Goal: Task Accomplishment & Management: Manage account settings

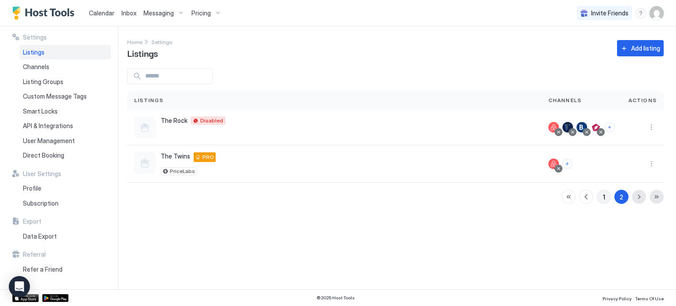
click at [607, 198] on button "1" at bounding box center [604, 197] width 14 height 14
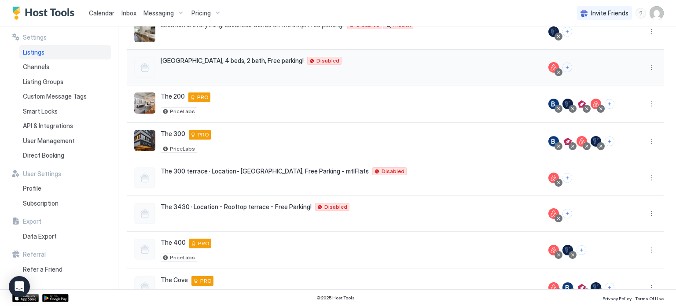
scroll to position [213, 0]
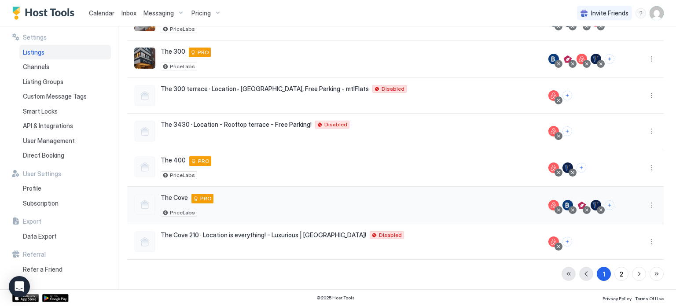
click at [641, 209] on div at bounding box center [642, 205] width 42 height 37
click at [646, 205] on button "More options" at bounding box center [651, 205] width 11 height 11
click at [614, 242] on span "Listing Settings" at bounding box center [624, 244] width 39 height 7
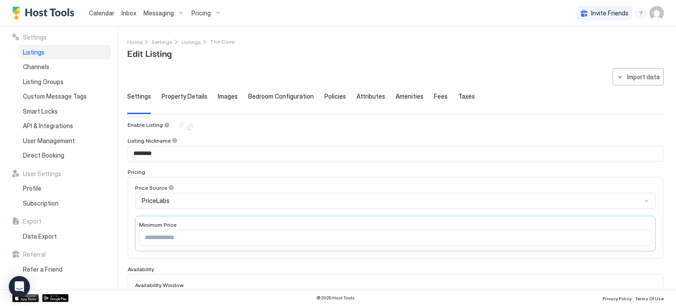
click at [201, 15] on span "Pricing" at bounding box center [200, 13] width 19 height 8
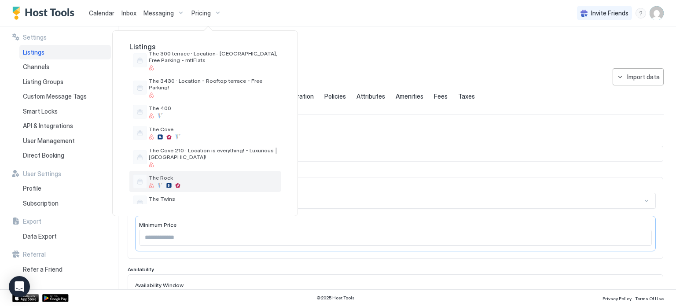
scroll to position [136, 0]
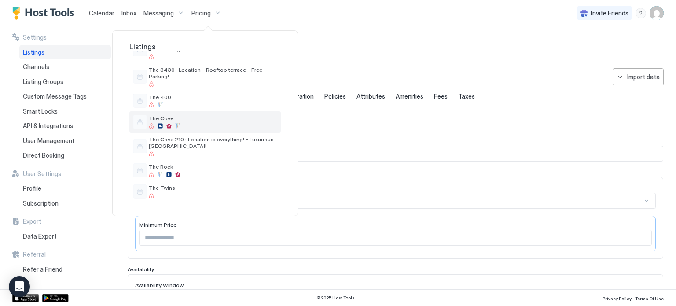
click at [202, 123] on div at bounding box center [213, 125] width 128 height 5
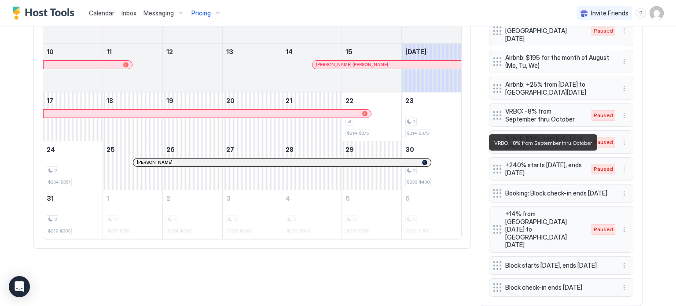
scroll to position [405, 0]
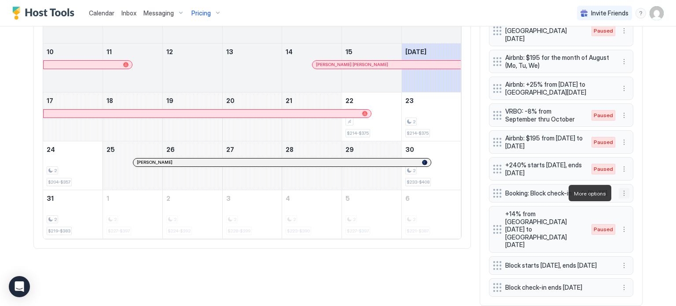
click at [619, 191] on button "More options" at bounding box center [624, 193] width 11 height 11
click at [618, 204] on div "Edit" at bounding box center [632, 205] width 33 height 14
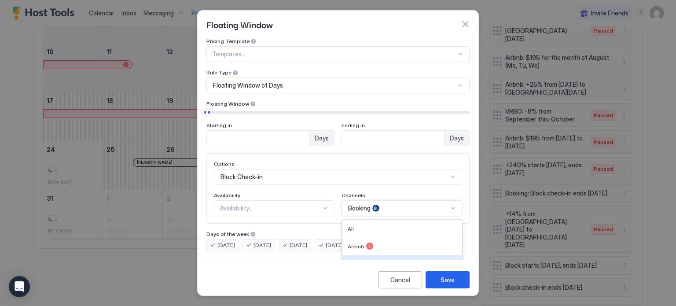
scroll to position [59, 0]
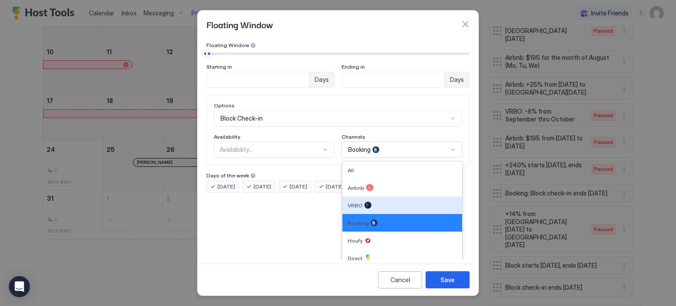
click at [447, 158] on div "6 results available. Use Up and Down to choose options, press Enter to select t…" at bounding box center [401, 150] width 121 height 16
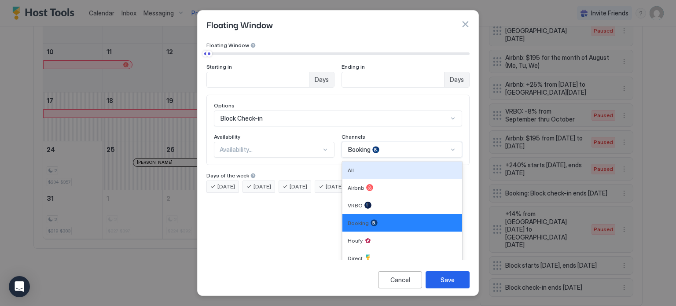
scroll to position [9, 0]
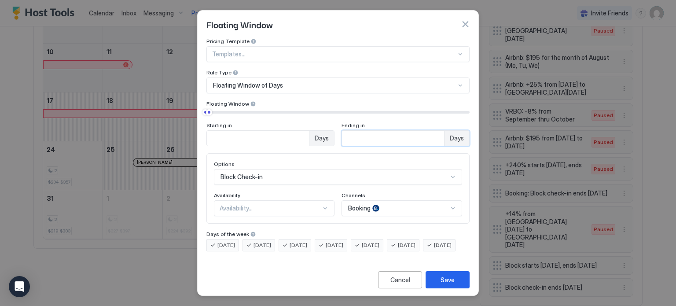
click at [360, 77] on div "Pricing Template Templates... Rule Type Floating Window of Days Floating Window…" at bounding box center [337, 92] width 263 height 108
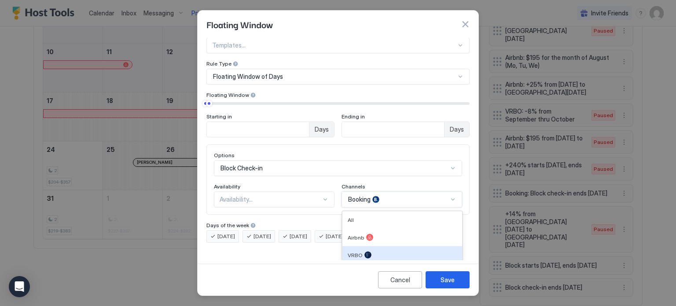
scroll to position [59, 0]
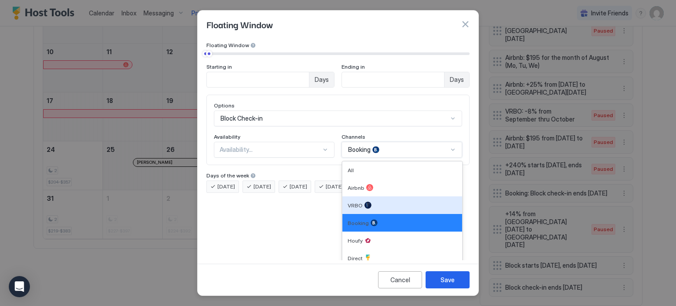
click at [445, 158] on div "6 results available. Use Up and Down to choose options, press Enter to select t…" at bounding box center [401, 150] width 121 height 16
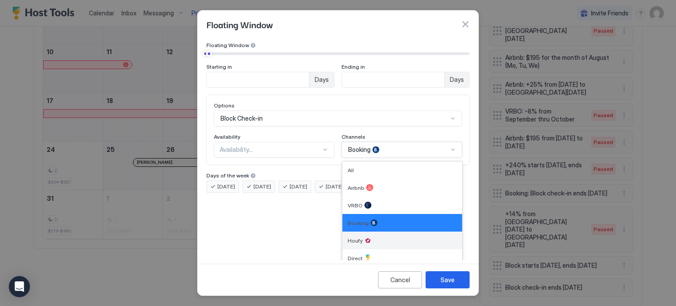
click at [369, 237] on div "Houfy" at bounding box center [402, 240] width 109 height 7
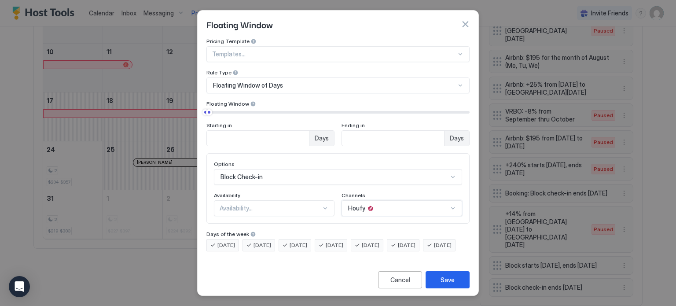
scroll to position [9, 0]
click at [451, 278] on div "Save" at bounding box center [447, 279] width 14 height 9
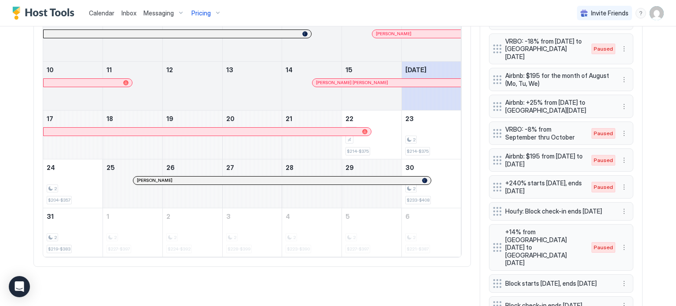
scroll to position [387, 0]
click at [619, 209] on button "More options" at bounding box center [624, 210] width 11 height 11
click at [621, 219] on div "Edit" at bounding box center [628, 220] width 19 height 7
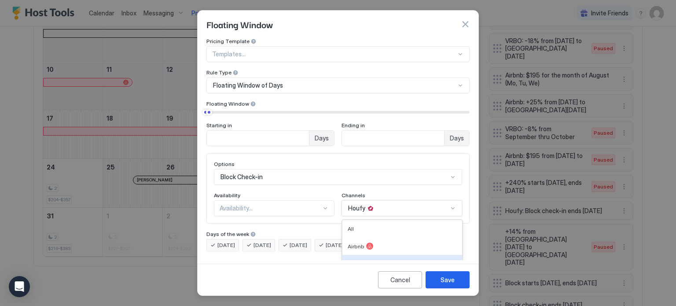
scroll to position [59, 0]
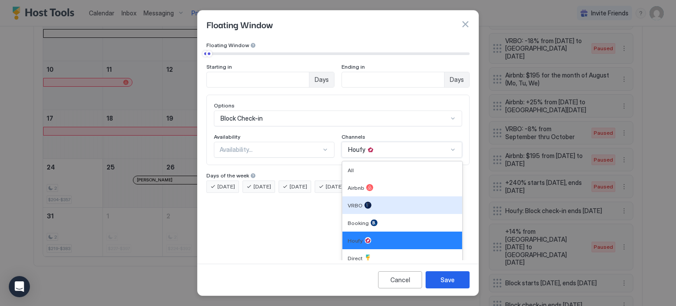
click at [391, 158] on div "6 results available. Use Up and Down to choose options, press Enter to select t…" at bounding box center [401, 150] width 121 height 16
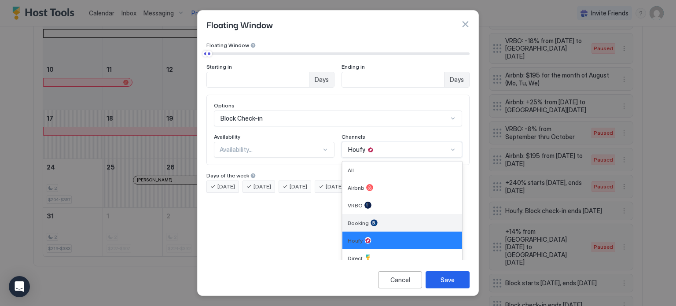
click at [370, 219] on div at bounding box center [373, 222] width 7 height 7
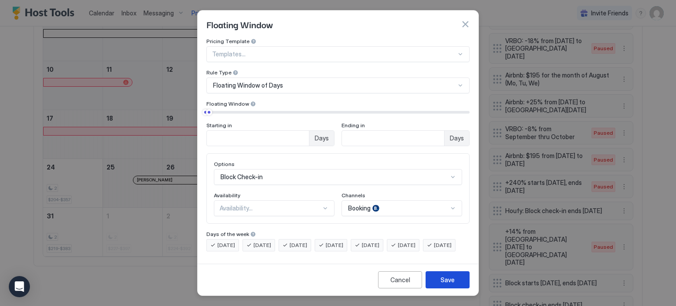
click at [451, 282] on div "Save" at bounding box center [447, 279] width 14 height 9
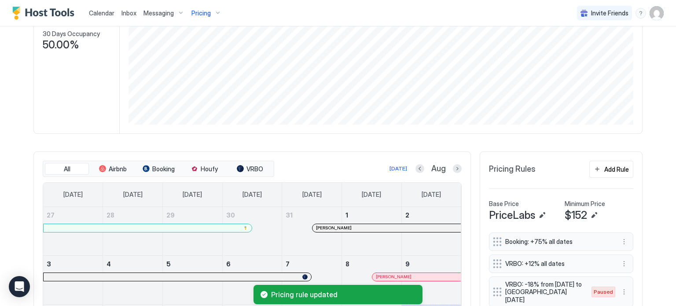
scroll to position [143, 0]
click at [613, 165] on div "Add Rule" at bounding box center [616, 169] width 25 height 9
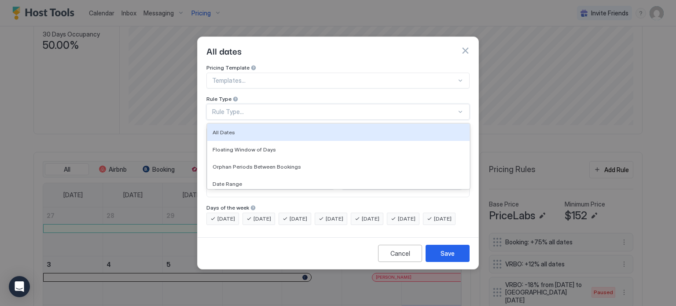
click at [334, 104] on div "Rule Type..." at bounding box center [337, 112] width 263 height 16
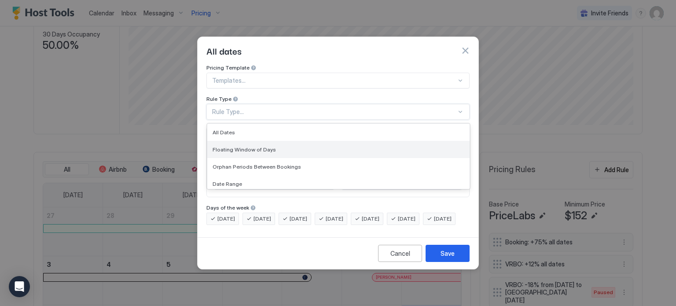
click at [286, 141] on div "Floating Window of Days" at bounding box center [338, 149] width 262 height 17
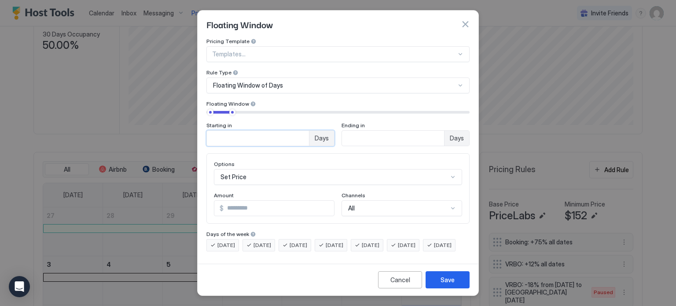
click at [257, 133] on input "**" at bounding box center [258, 138] width 102 height 15
type input "*"
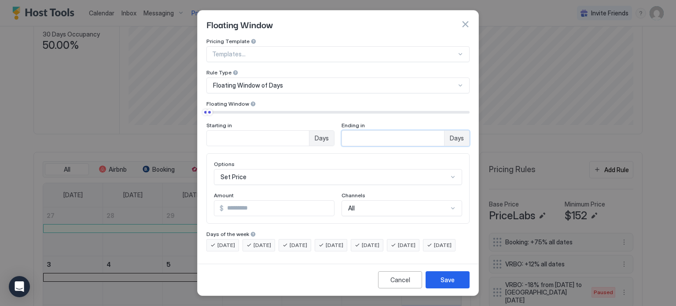
type input "*"
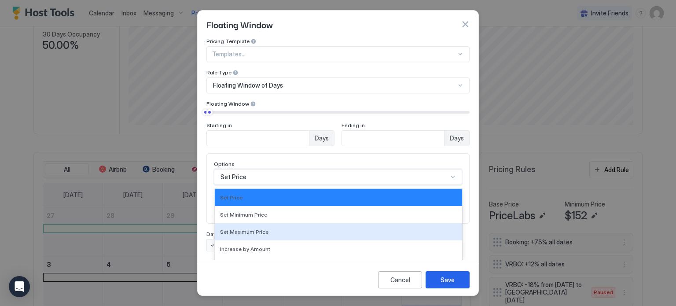
scroll to position [55, 0]
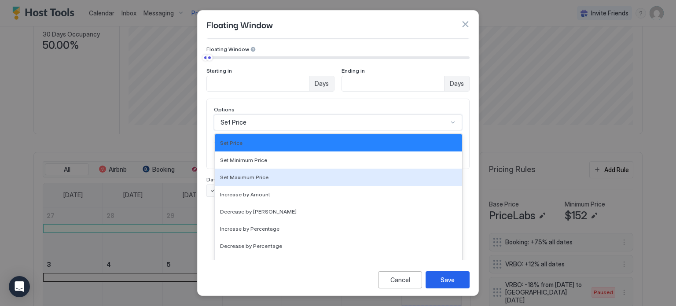
click at [237, 130] on div "17 results available. Use Up and Down to choose options, press Enter to select …" at bounding box center [338, 122] width 248 height 16
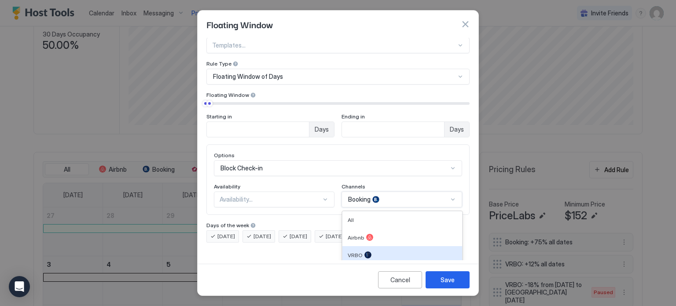
scroll to position [59, 0]
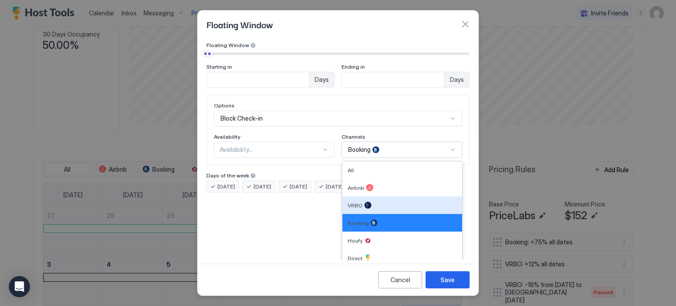
click at [386, 158] on div "6 results available. Use Up and Down to choose options, press Enter to select t…" at bounding box center [401, 150] width 121 height 16
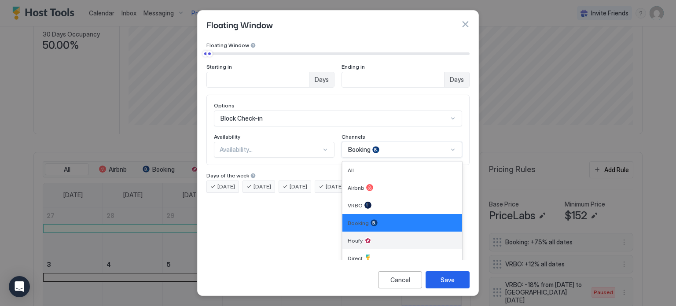
click at [375, 237] on div "Houfy" at bounding box center [402, 240] width 109 height 7
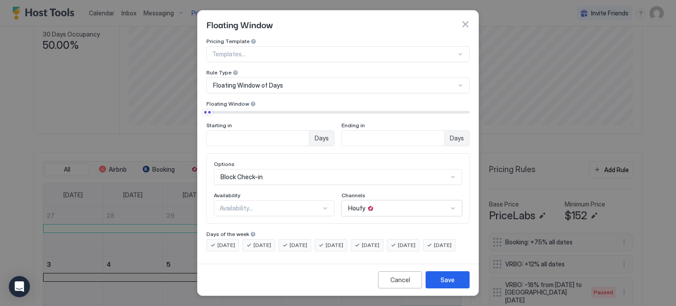
scroll to position [9, 0]
click at [457, 281] on button "Save" at bounding box center [447, 279] width 44 height 17
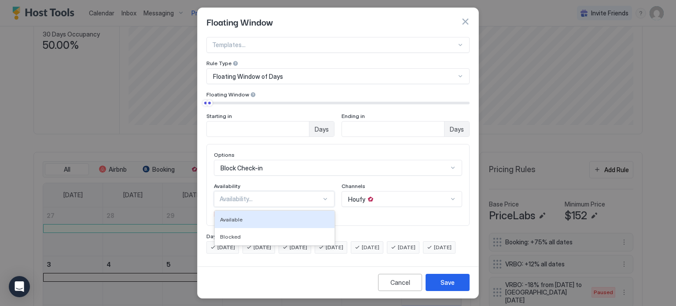
scroll to position [20, 0]
click at [293, 198] on div "2 results available. Use Up and Down to choose options, press Enter to select t…" at bounding box center [274, 199] width 121 height 16
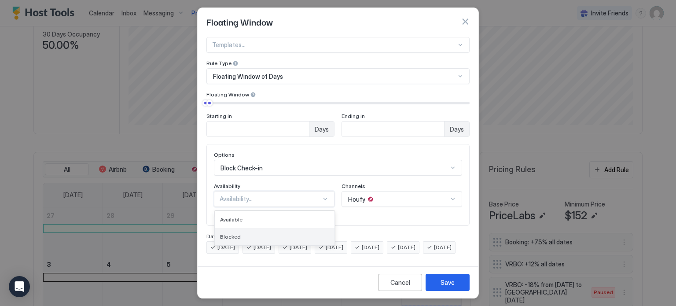
click at [268, 228] on div "Blocked" at bounding box center [275, 236] width 120 height 17
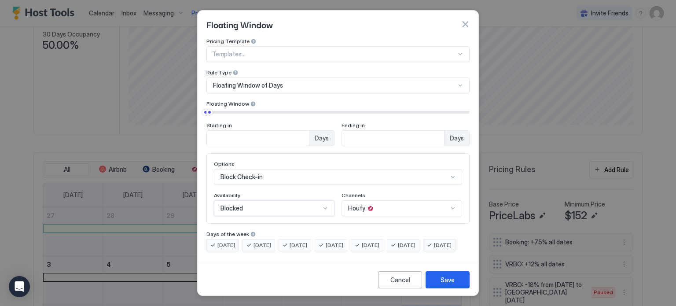
scroll to position [55, 0]
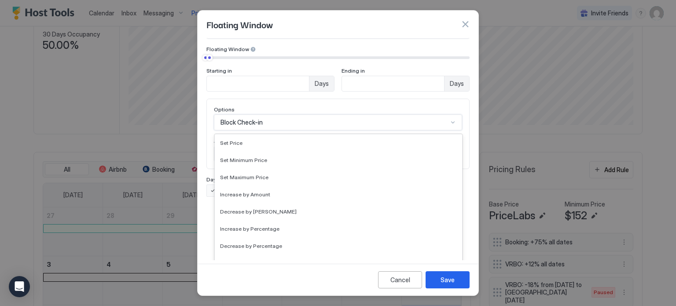
click at [273, 130] on div "17 results available. Use Up and Down to choose options, press Enter to select …" at bounding box center [338, 122] width 248 height 16
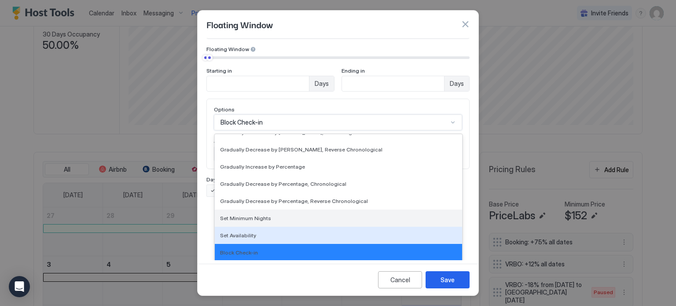
scroll to position [160, 0]
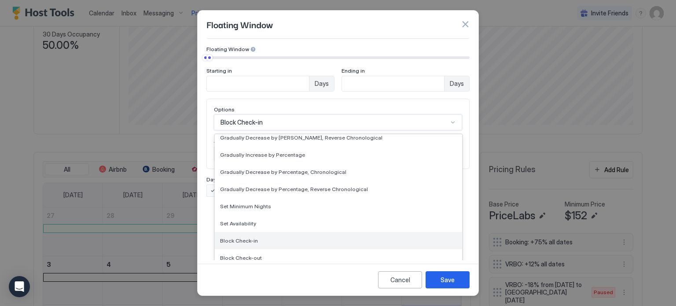
click at [269, 237] on div "Block Check-in" at bounding box center [338, 240] width 237 height 7
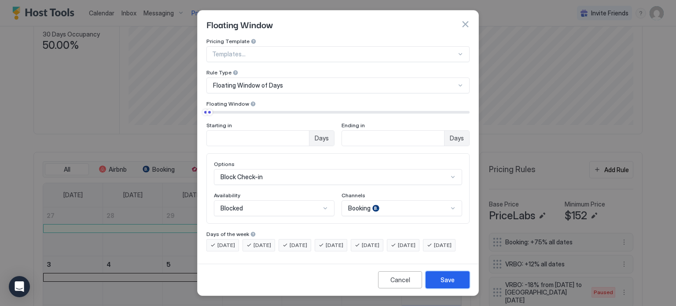
click at [448, 284] on div "Save" at bounding box center [447, 279] width 14 height 9
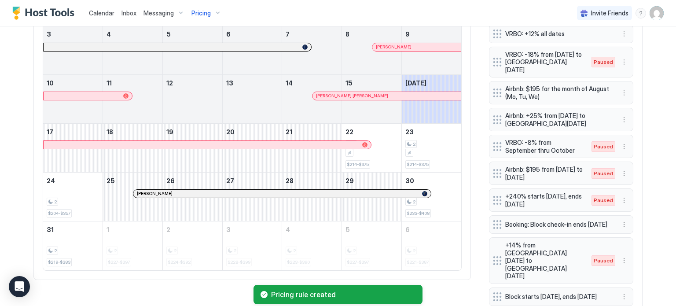
scroll to position [399, 0]
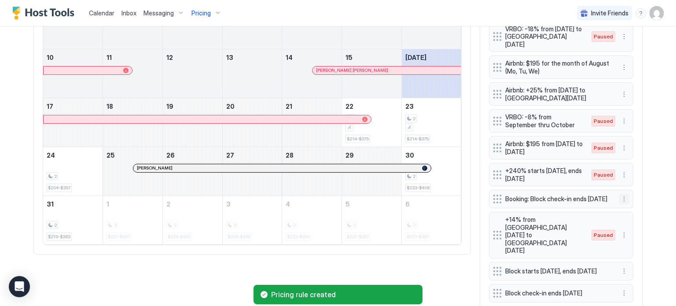
click at [623, 197] on button "More options" at bounding box center [624, 199] width 11 height 11
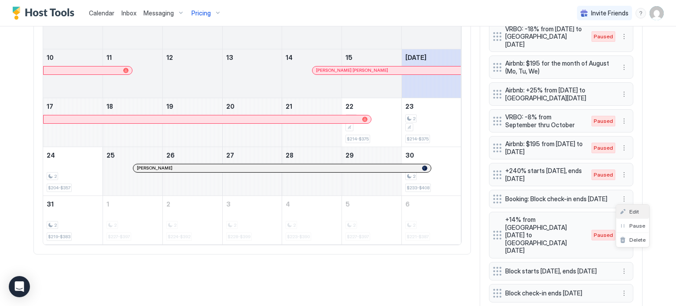
click at [625, 210] on div "Edit" at bounding box center [628, 211] width 19 height 7
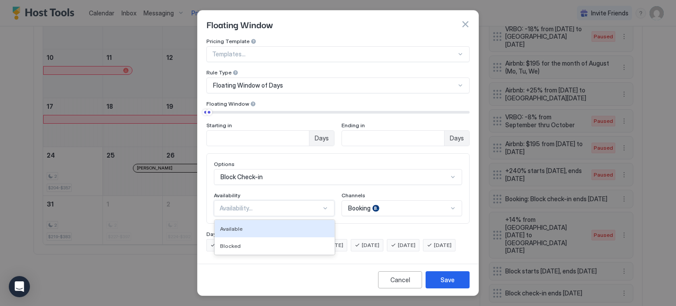
scroll to position [9, 0]
click at [315, 209] on div "2 results available. Use Up and Down to choose options, press Enter to select t…" at bounding box center [274, 208] width 121 height 16
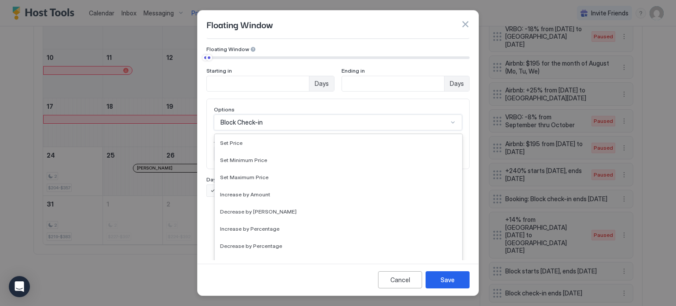
click at [331, 130] on div "17 results available. Use Up and Down to choose options, press Enter to select …" at bounding box center [338, 122] width 248 height 16
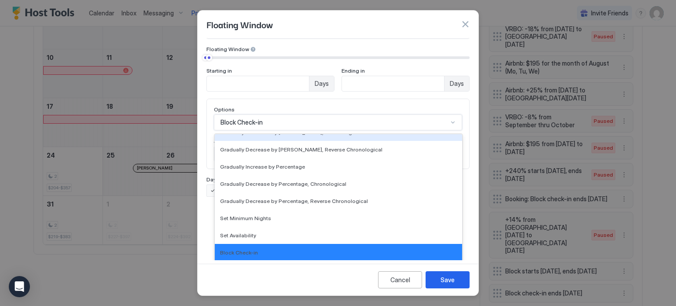
scroll to position [9, 0]
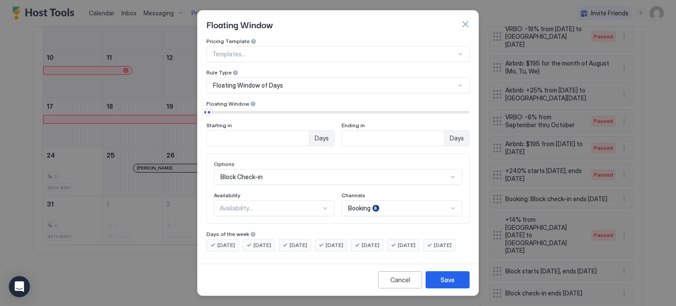
click at [373, 104] on div "Pricing Template Templates... Rule Type Floating Window of Days Floating Window…" at bounding box center [337, 144] width 263 height 213
click at [452, 284] on div "Save" at bounding box center [447, 279] width 14 height 9
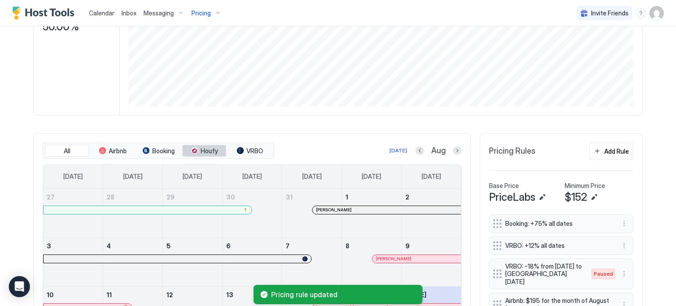
scroll to position [158, 0]
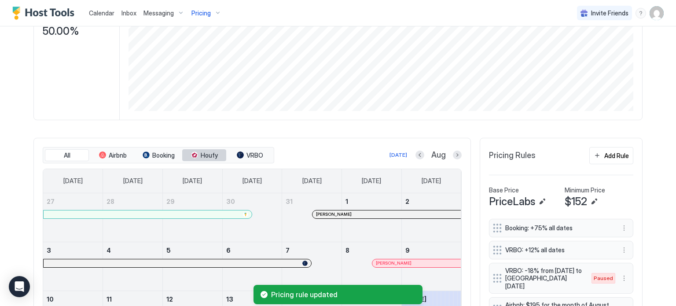
click at [201, 156] on span "Houfy" at bounding box center [209, 155] width 17 height 8
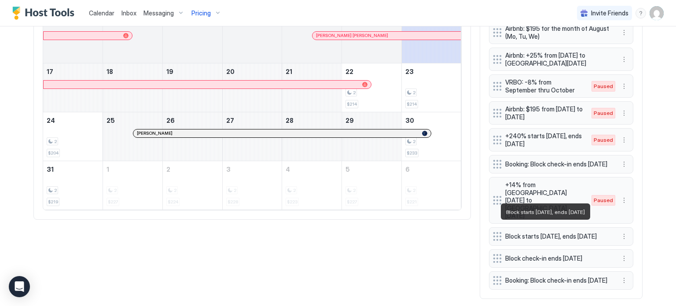
scroll to position [439, 0]
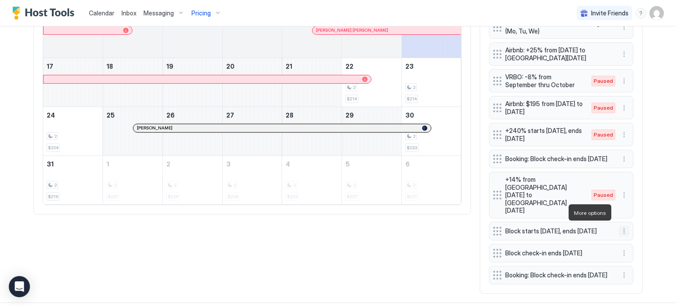
click at [622, 226] on button "More options" at bounding box center [624, 231] width 11 height 11
click at [628, 223] on div "Edit" at bounding box center [628, 224] width 19 height 7
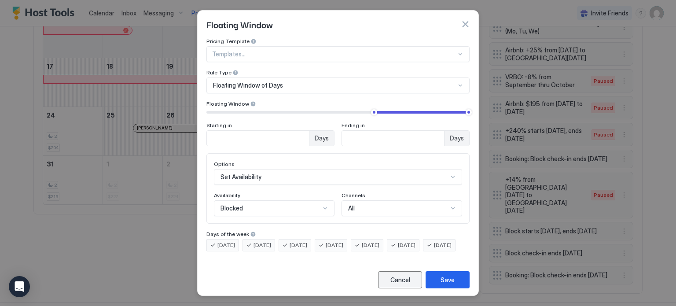
click at [401, 283] on div "Cancel" at bounding box center [400, 279] width 20 height 9
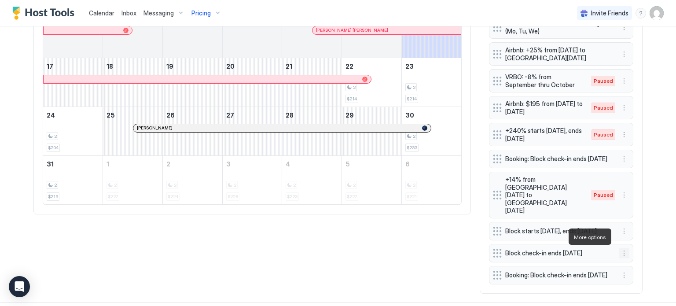
click at [620, 248] on button "More options" at bounding box center [624, 253] width 11 height 11
click at [634, 245] on span "Edit" at bounding box center [634, 248] width 10 height 7
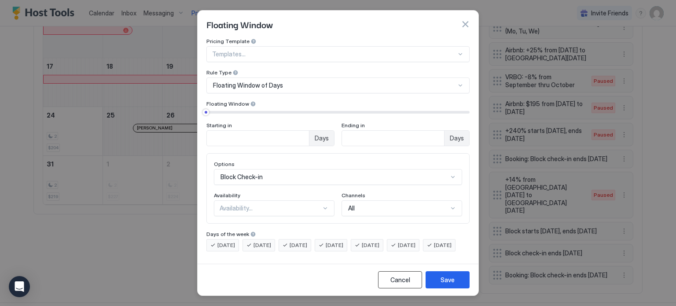
click at [399, 282] on div "Cancel" at bounding box center [400, 279] width 20 height 9
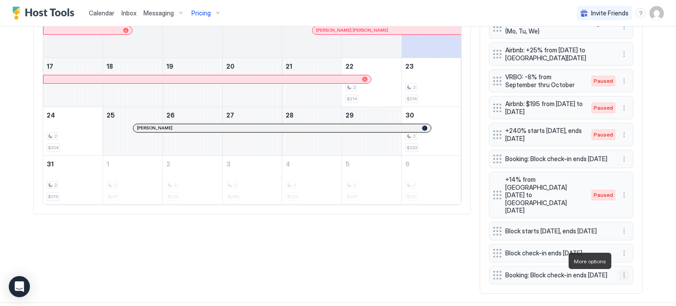
click at [619, 270] on button "More options" at bounding box center [624, 275] width 11 height 11
click at [626, 221] on div "Edit" at bounding box center [628, 219] width 19 height 7
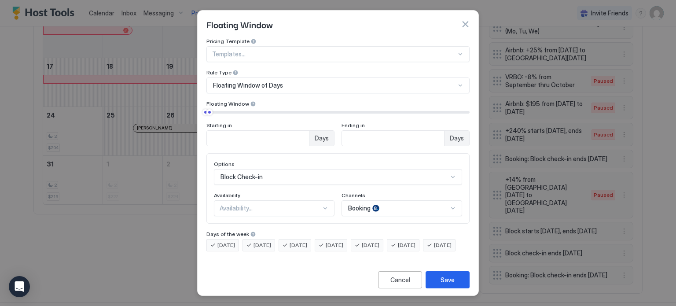
scroll to position [55, 0]
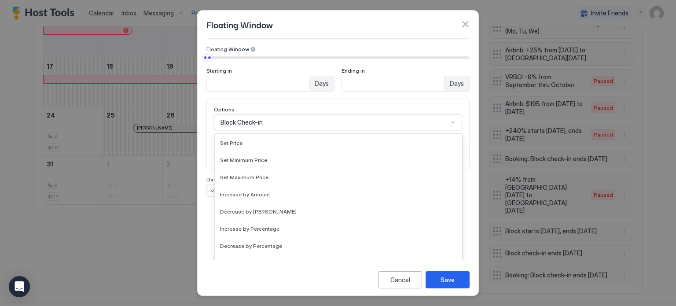
click at [270, 130] on div "17 results available. Use Up and Down to choose options, press Enter to select …" at bounding box center [338, 122] width 248 height 16
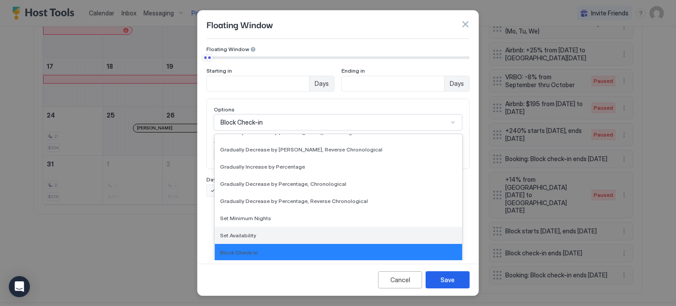
click at [257, 227] on div "Set Availability" at bounding box center [338, 235] width 247 height 17
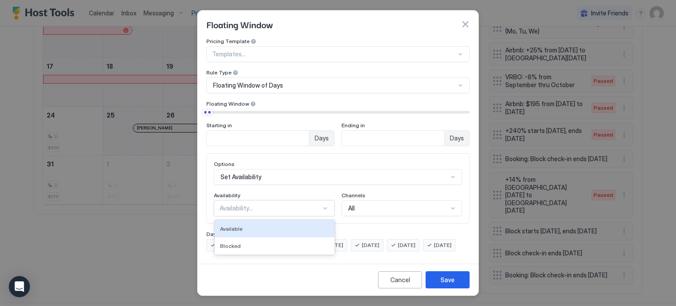
click at [275, 204] on div "Availability..." at bounding box center [271, 208] width 102 height 8
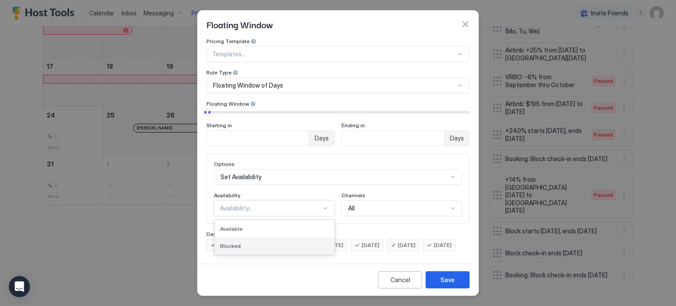
click at [269, 237] on div "Blocked" at bounding box center [275, 245] width 120 height 17
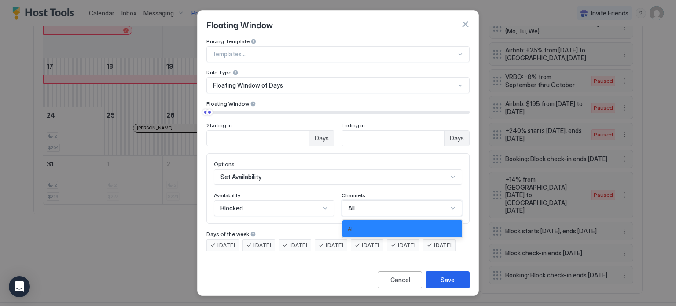
click at [365, 204] on div "All" at bounding box center [398, 208] width 100 height 8
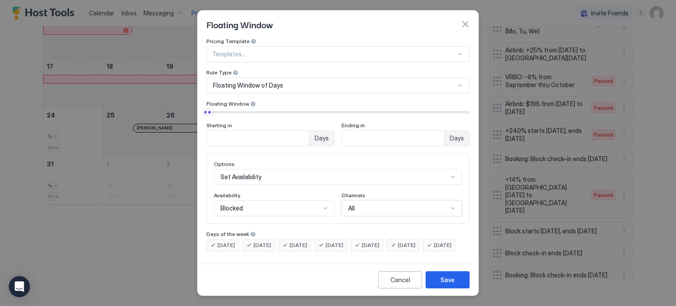
click at [368, 204] on div "All" at bounding box center [398, 208] width 100 height 8
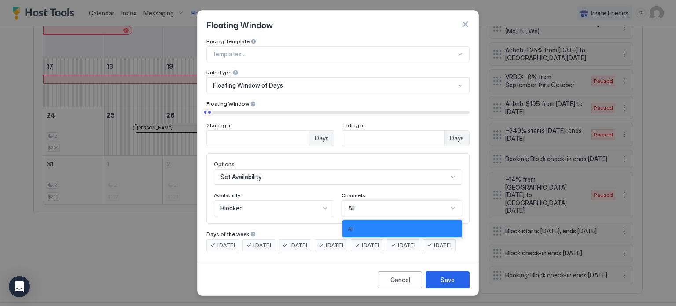
click at [368, 204] on div "All" at bounding box center [398, 208] width 100 height 8
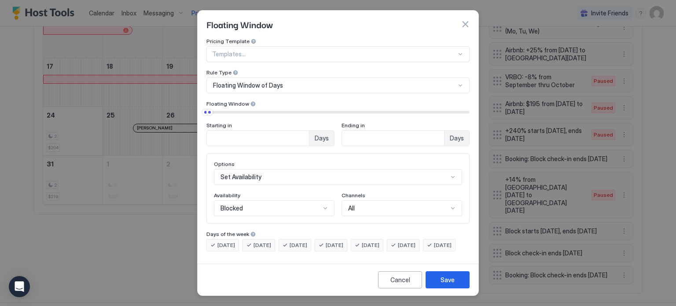
click at [369, 177] on div "Options Set Availability Availability Blocked Channels All" at bounding box center [338, 188] width 248 height 55
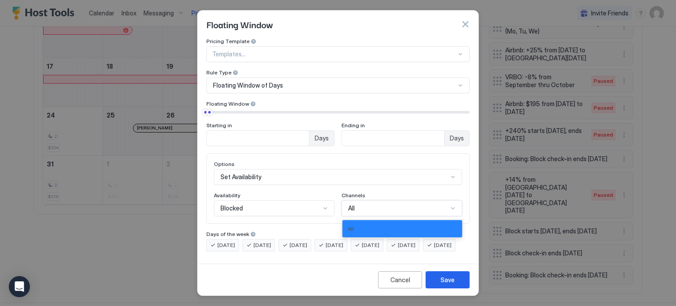
click at [367, 200] on div "All" at bounding box center [401, 208] width 121 height 16
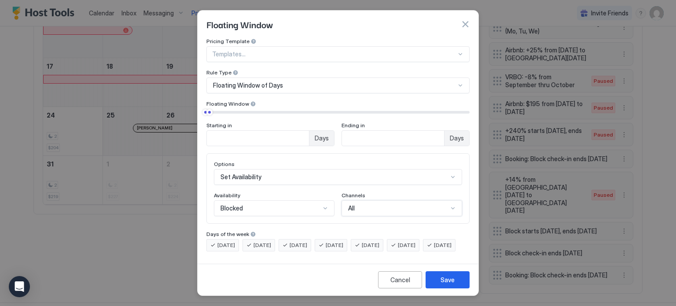
click at [367, 200] on div "All" at bounding box center [401, 208] width 121 height 16
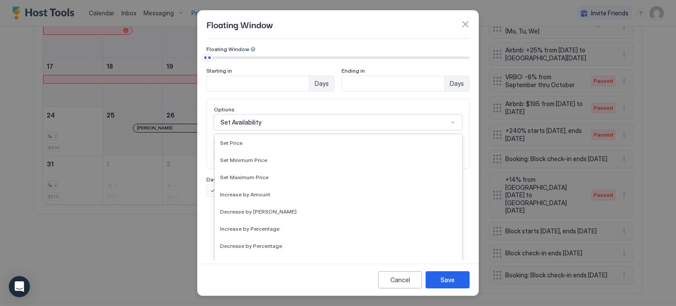
click at [290, 130] on div "17 results available. Use Up and Down to choose options, press Enter to select …" at bounding box center [338, 122] width 248 height 16
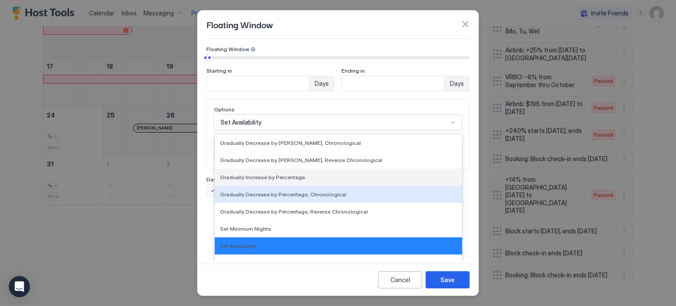
scroll to position [160, 0]
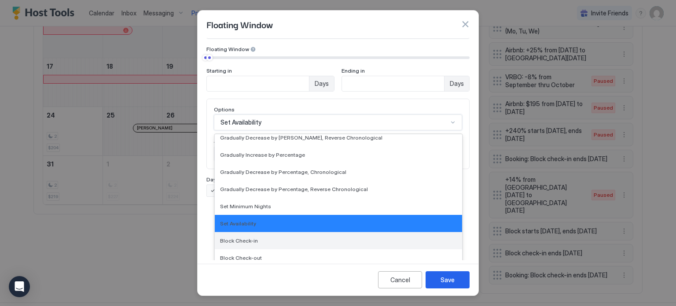
click at [249, 237] on span "Block Check-in" at bounding box center [239, 240] width 38 height 7
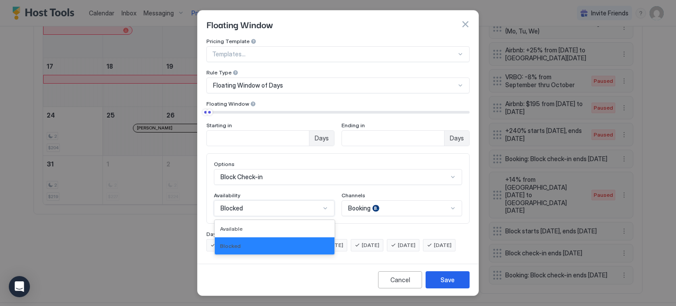
click at [312, 200] on div "Blocked" at bounding box center [274, 208] width 121 height 16
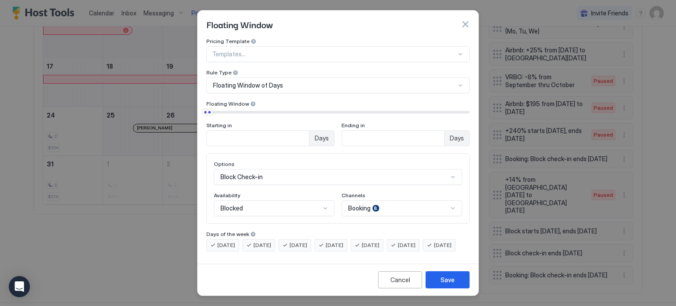
click at [318, 179] on div "Options Block Check-in Availability Blocked Channels Booking" at bounding box center [338, 188] width 248 height 55
click at [406, 200] on div "Booking" at bounding box center [401, 208] width 121 height 16
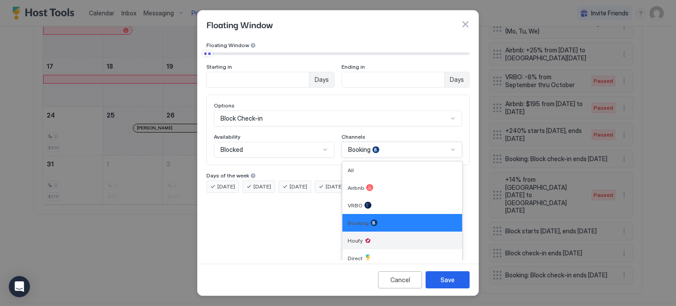
click at [374, 237] on div "Houfy" at bounding box center [402, 240] width 109 height 7
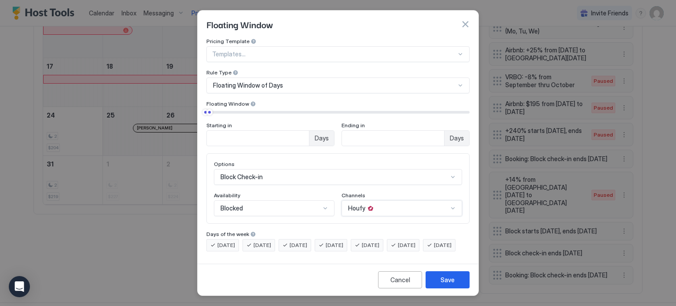
scroll to position [9, 0]
click at [309, 131] on input "*" at bounding box center [258, 138] width 102 height 15
type input "**"
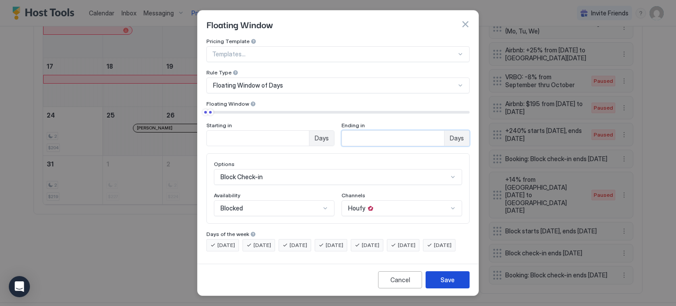
click at [441, 279] on div "Save" at bounding box center [447, 279] width 14 height 9
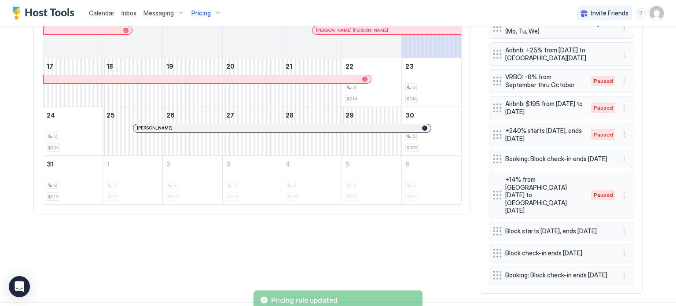
scroll to position [435, 0]
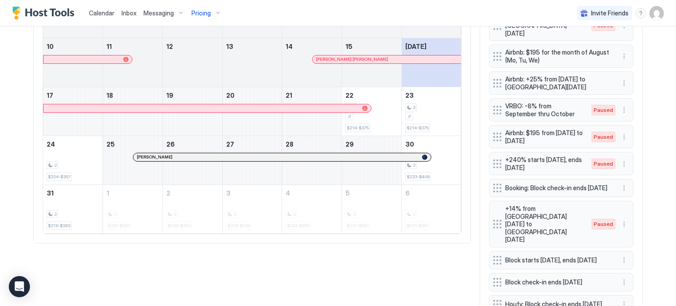
scroll to position [435, 0]
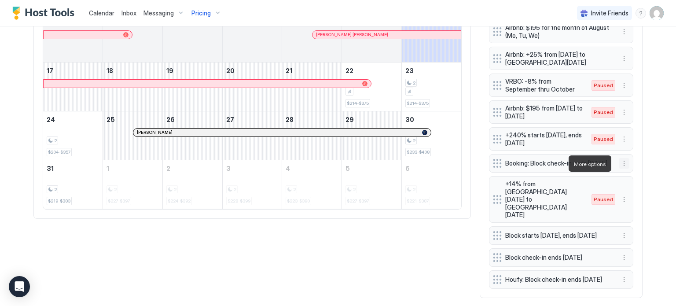
click at [625, 162] on button "More options" at bounding box center [624, 163] width 11 height 11
click at [621, 174] on div "Edit" at bounding box center [628, 175] width 19 height 7
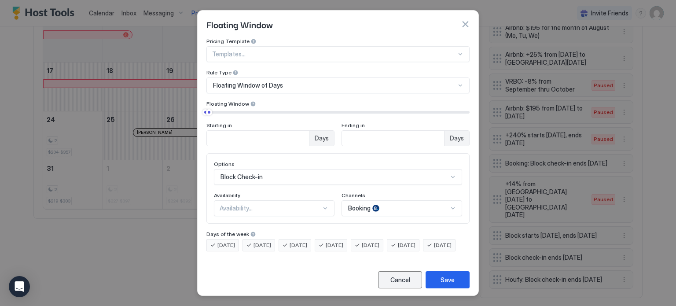
click at [411, 288] on button "Cancel" at bounding box center [400, 279] width 44 height 17
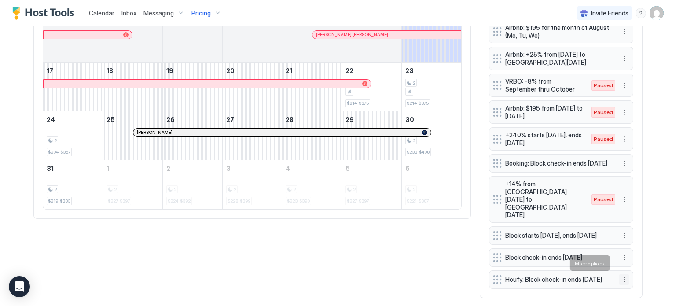
click at [620, 274] on button "More options" at bounding box center [624, 279] width 11 height 11
click at [625, 220] on div "Edit" at bounding box center [628, 222] width 19 height 7
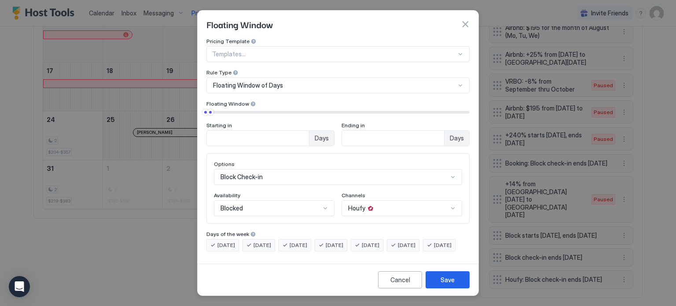
scroll to position [55, 0]
click at [278, 176] on div "Block Check-in" at bounding box center [338, 177] width 248 height 16
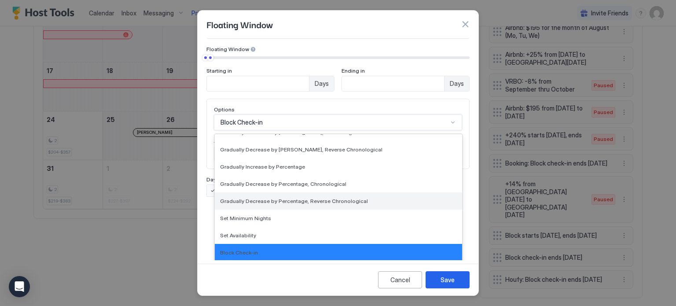
scroll to position [160, 0]
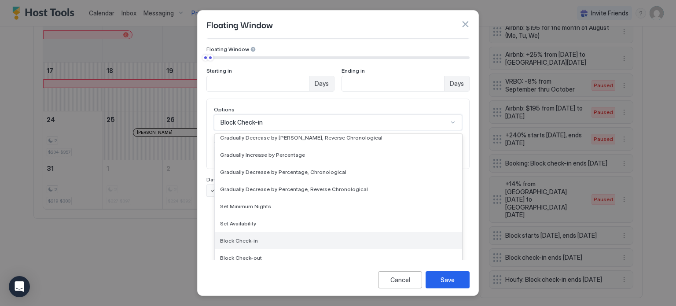
click at [269, 237] on div "Block Check-in" at bounding box center [338, 240] width 237 height 7
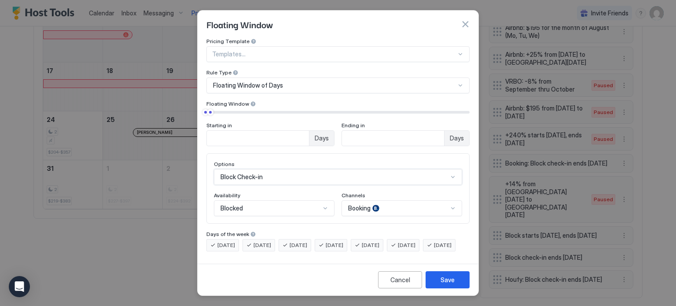
scroll to position [55, 0]
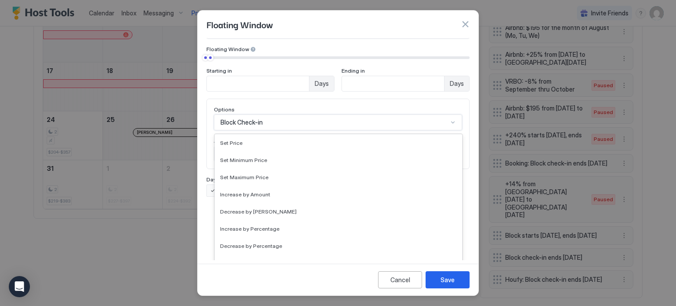
click at [253, 130] on div "option Block Check-in, selected. 17 results available. Use Up and Down to choos…" at bounding box center [338, 122] width 248 height 16
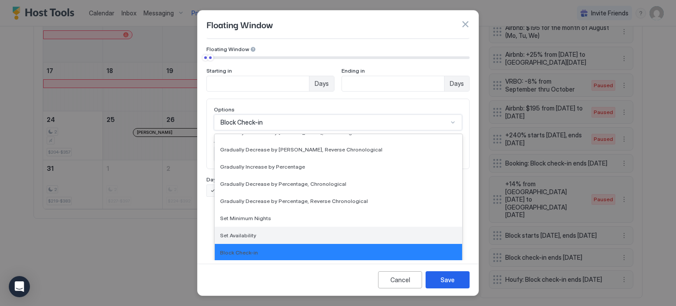
click at [271, 227] on div "Set Availability" at bounding box center [338, 235] width 247 height 17
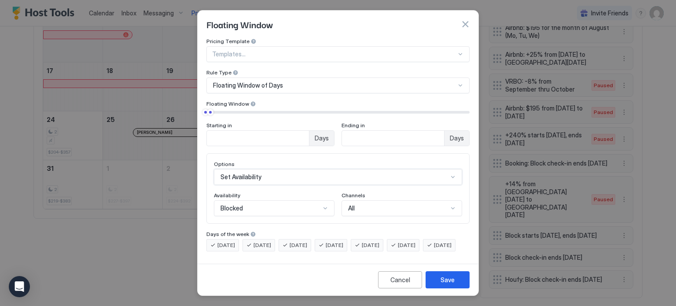
scroll to position [9, 0]
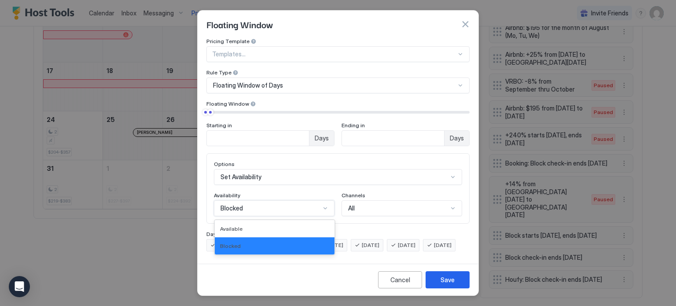
click at [304, 204] on div "Blocked" at bounding box center [270, 208] width 100 height 8
click at [304, 225] on div "Available" at bounding box center [274, 228] width 109 height 7
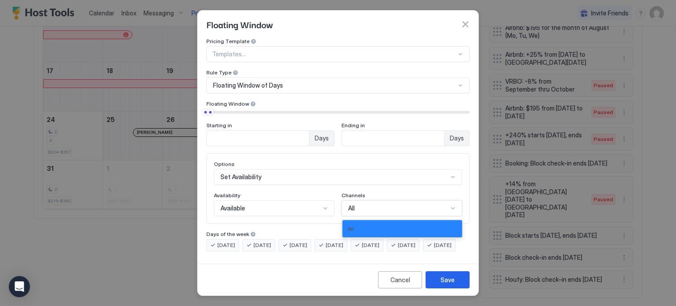
click at [364, 200] on div "All" at bounding box center [401, 208] width 121 height 16
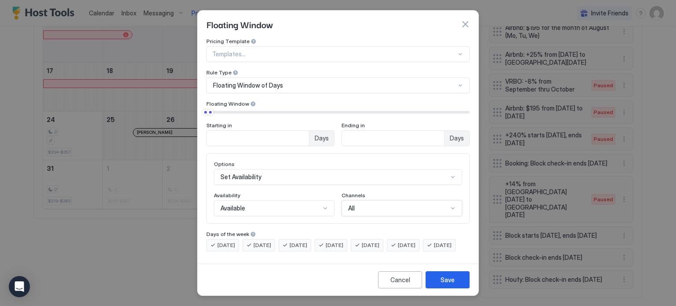
click at [364, 200] on div "All" at bounding box center [401, 208] width 121 height 16
click at [395, 281] on div "Cancel" at bounding box center [400, 279] width 20 height 9
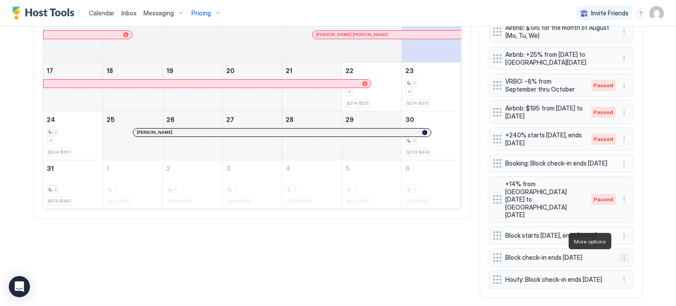
click at [623, 252] on button "More options" at bounding box center [624, 257] width 11 height 11
click at [627, 250] on div "Edit" at bounding box center [628, 253] width 19 height 7
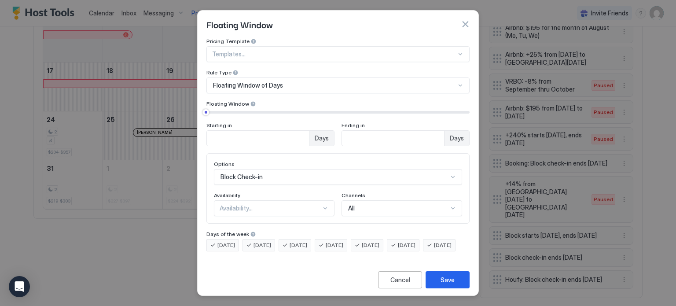
scroll to position [59, 0]
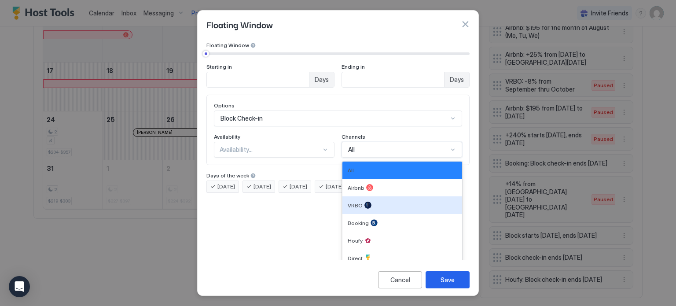
click at [378, 158] on div "6 results available. Use Up and Down to choose options, press Enter to select t…" at bounding box center [401, 150] width 121 height 16
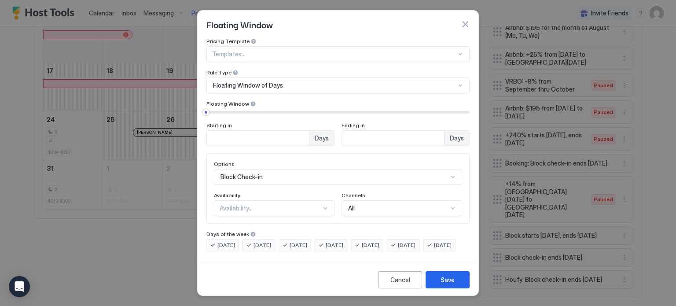
click at [220, 221] on div "Pricing Template Templates... Rule Type Floating Window of Days Floating Window…" at bounding box center [338, 149] width 281 height 222
click at [399, 283] on div "Cancel" at bounding box center [400, 279] width 20 height 9
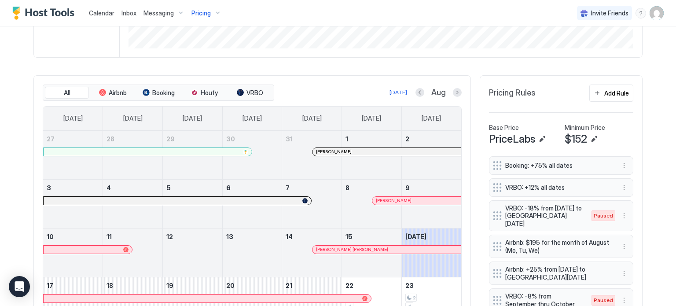
scroll to position [214, 0]
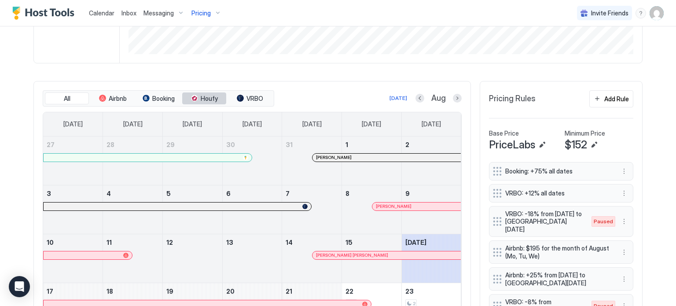
click at [201, 95] on span "Houfy" at bounding box center [209, 99] width 17 height 8
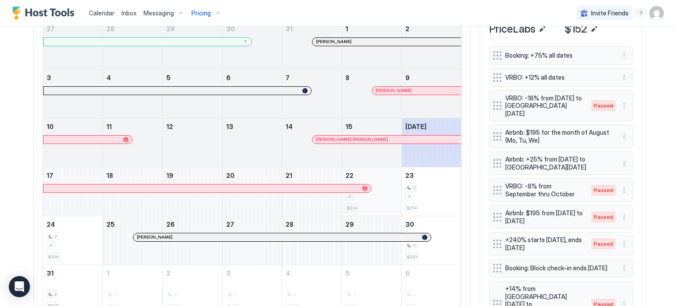
scroll to position [330, 0]
click at [408, 205] on span "$214" at bounding box center [412, 208] width 10 height 6
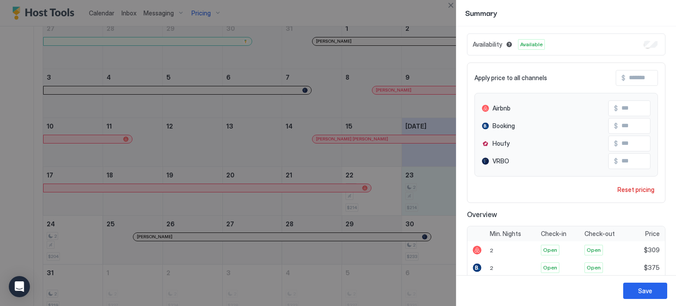
scroll to position [26, 0]
click at [452, 5] on button "Close" at bounding box center [450, 5] width 11 height 11
